Goal: Find specific page/section: Find specific page/section

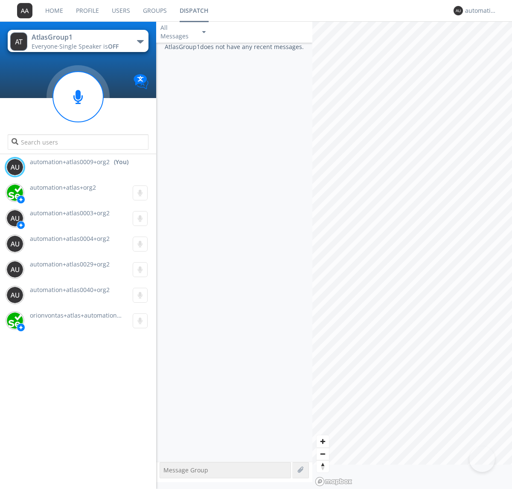
click at [140, 41] on div "button" at bounding box center [140, 41] width 7 height 3
click at [0, 0] on span "AtlasGroupDispatch5" at bounding box center [0, 0] width 0 height 0
click at [478, 11] on div "automation+atlas0009+org2" at bounding box center [481, 10] width 32 height 9
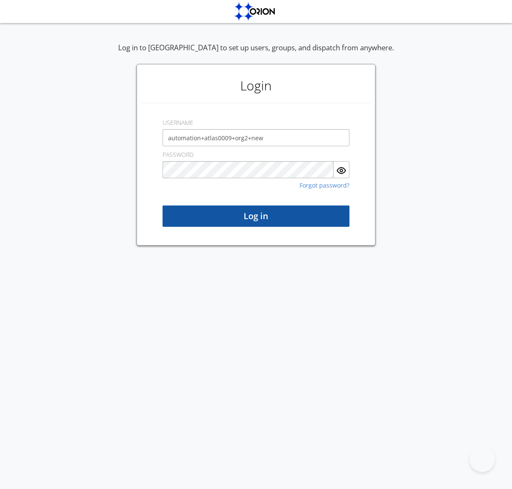
click at [256, 216] on button "Log in" at bounding box center [255, 216] width 187 height 21
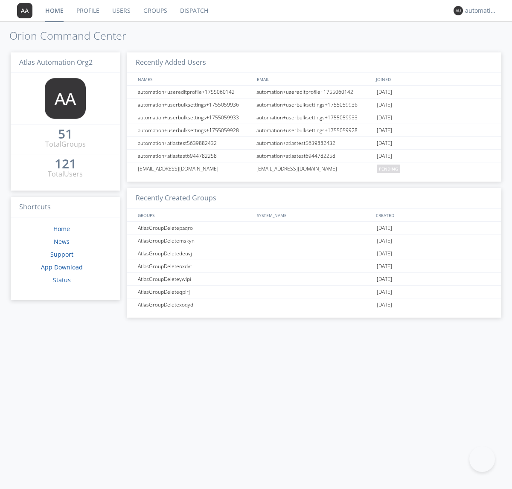
click at [193, 11] on link "Dispatch" at bounding box center [194, 10] width 41 height 21
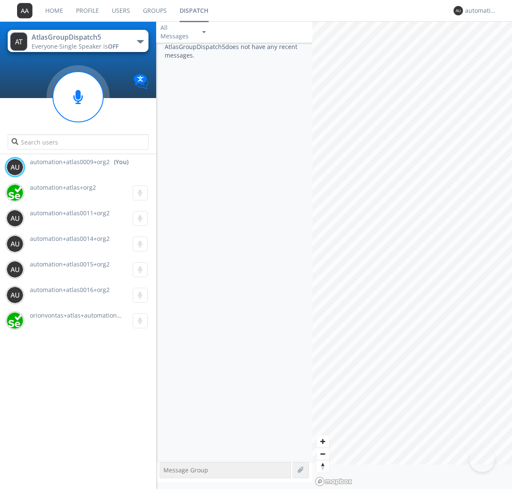
click at [140, 41] on div "button" at bounding box center [140, 41] width 7 height 3
click at [0, 0] on span "AtlasGroup1" at bounding box center [0, 0] width 0 height 0
click at [478, 11] on div "automation+atlas0009+org2" at bounding box center [481, 10] width 32 height 9
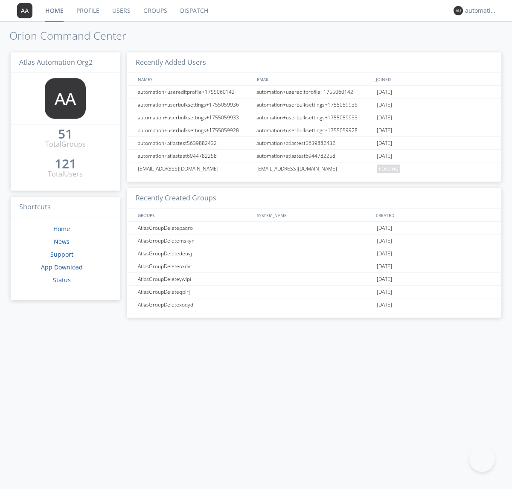
click at [193, 11] on link "Dispatch" at bounding box center [194, 10] width 41 height 21
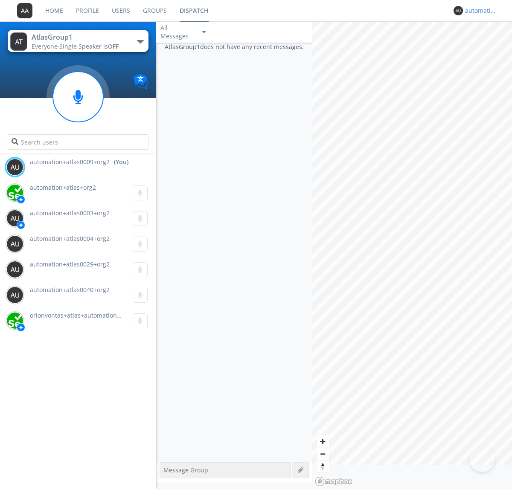
click at [478, 11] on div "automation+atlas0009+org2" at bounding box center [481, 10] width 32 height 9
